Goal: Task Accomplishment & Management: Manage account settings

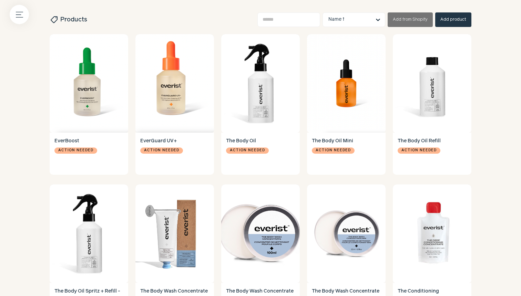
scroll to position [230, 0]
click at [161, 98] on img at bounding box center [175, 83] width 79 height 98
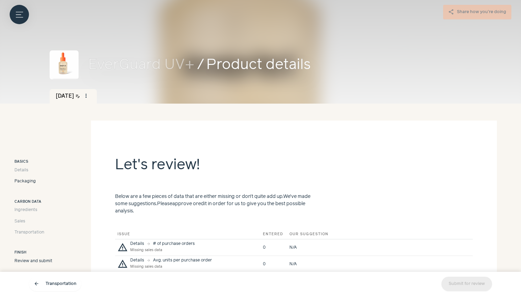
click at [29, 181] on span "Packaging" at bounding box center [24, 181] width 21 height 6
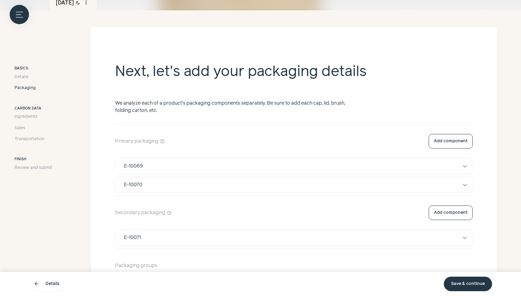
scroll to position [97, 0]
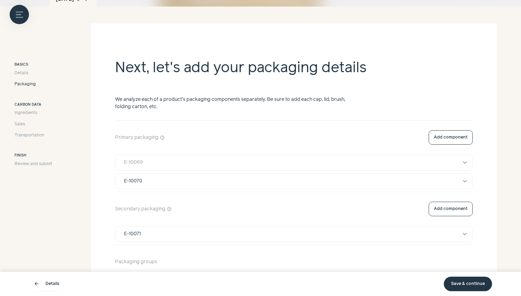
click at [135, 159] on div "E-10069" at bounding box center [133, 162] width 19 height 7
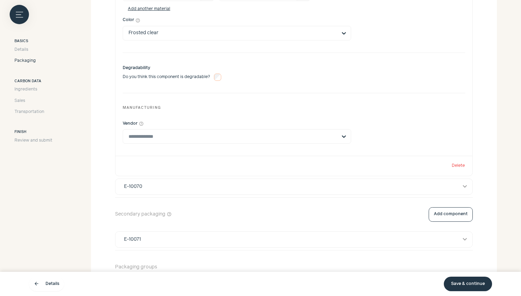
scroll to position [548, 0]
click at [132, 184] on div "E-10070" at bounding box center [133, 185] width 18 height 7
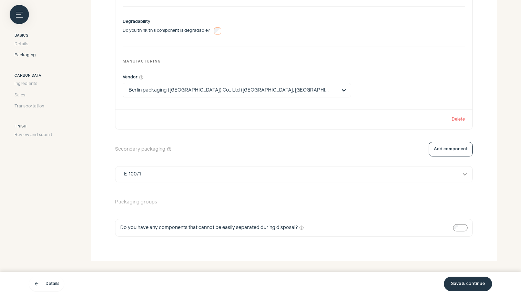
scroll to position [1224, 0]
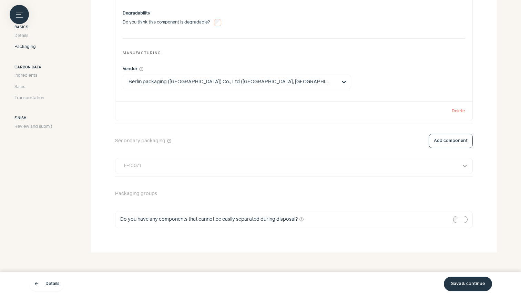
click at [146, 164] on div "E-10071" at bounding box center [287, 165] width 337 height 7
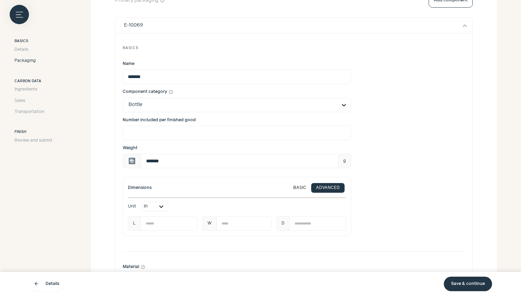
scroll to position [133, 0]
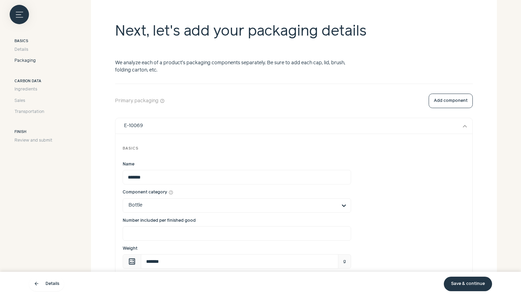
click at [19, 46] on div "Basics Details Packaging" at bounding box center [33, 52] width 38 height 26
click at [20, 49] on span "Details" at bounding box center [21, 50] width 14 height 6
